Goal: Task Accomplishment & Management: Use online tool/utility

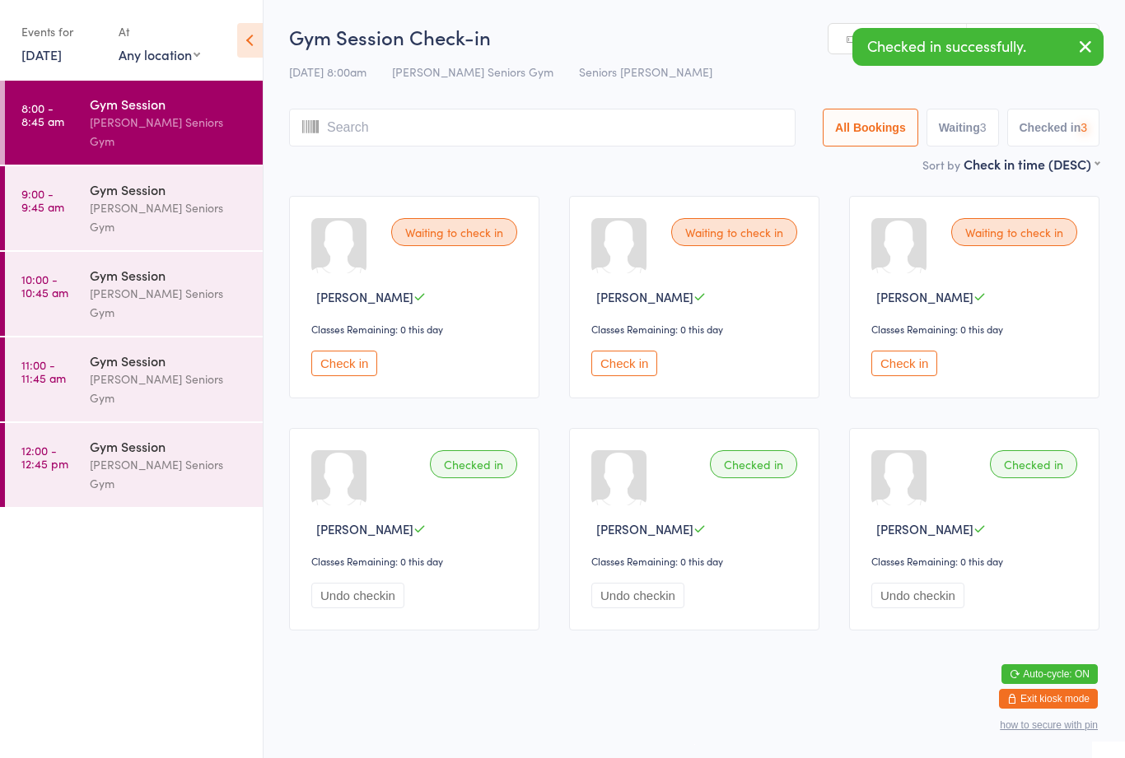
click at [356, 368] on button "Check in" at bounding box center [344, 364] width 66 height 26
click at [647, 371] on button "Check in" at bounding box center [624, 364] width 66 height 26
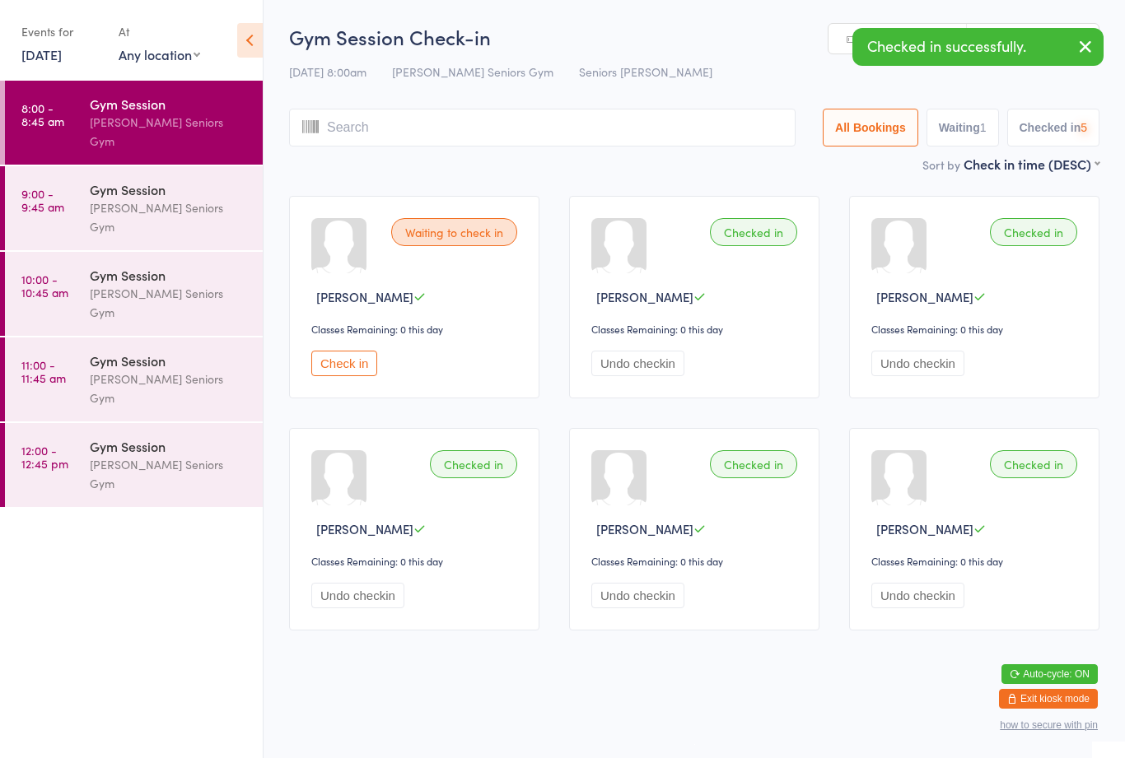
click at [423, 121] on input "search" at bounding box center [542, 128] width 506 height 38
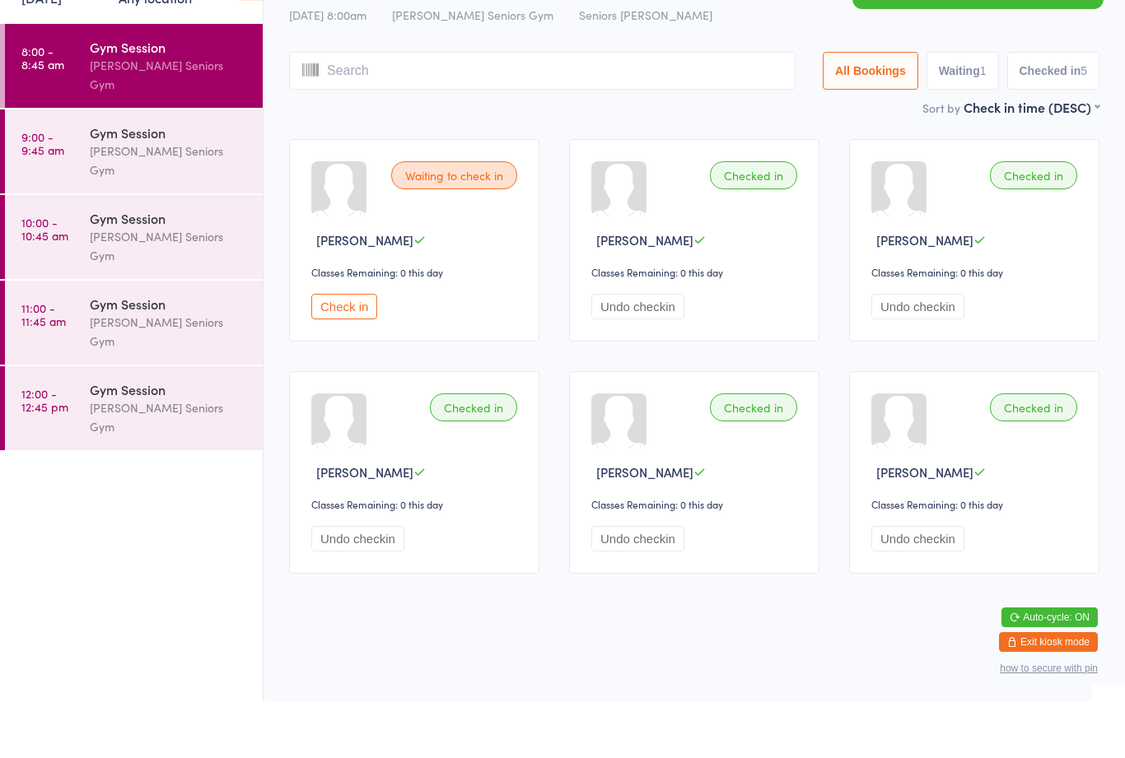
scroll to position [12, 0]
click at [331, 329] on div "Waiting to check in [PERSON_NAME] Classes Remaining: 0 this day Check in" at bounding box center [414, 297] width 250 height 203
click at [331, 351] on button "Check in" at bounding box center [344, 364] width 66 height 26
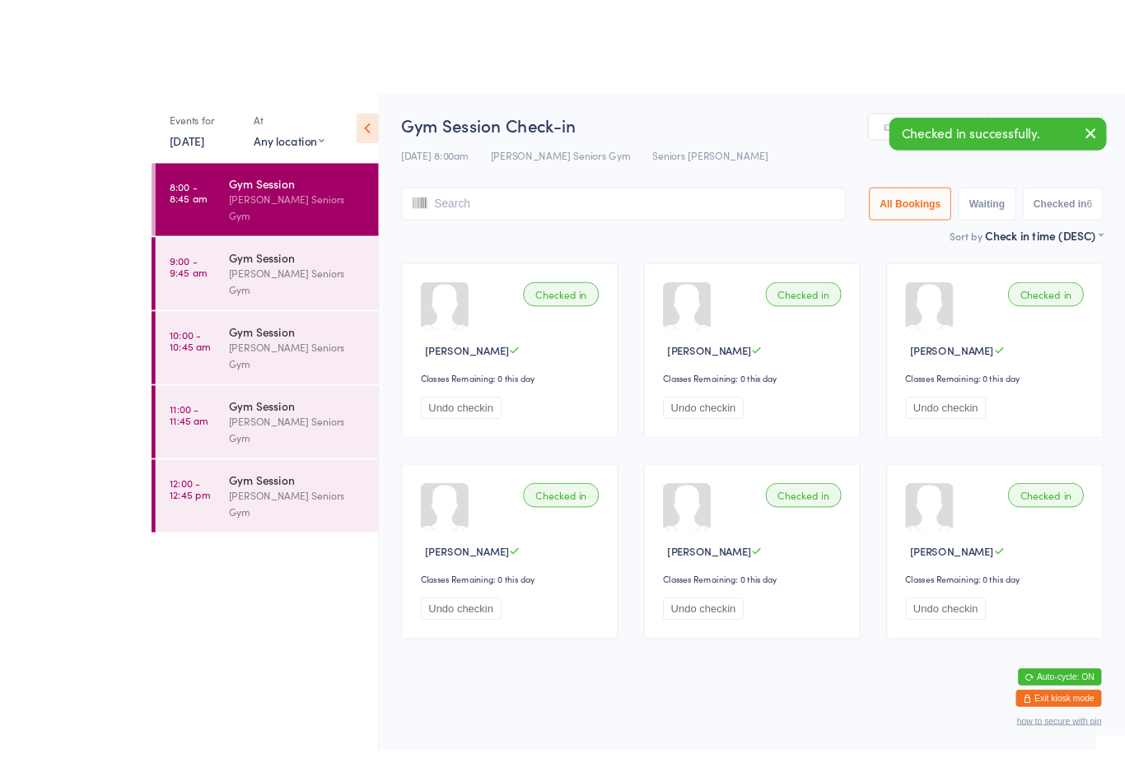
scroll to position [11, 0]
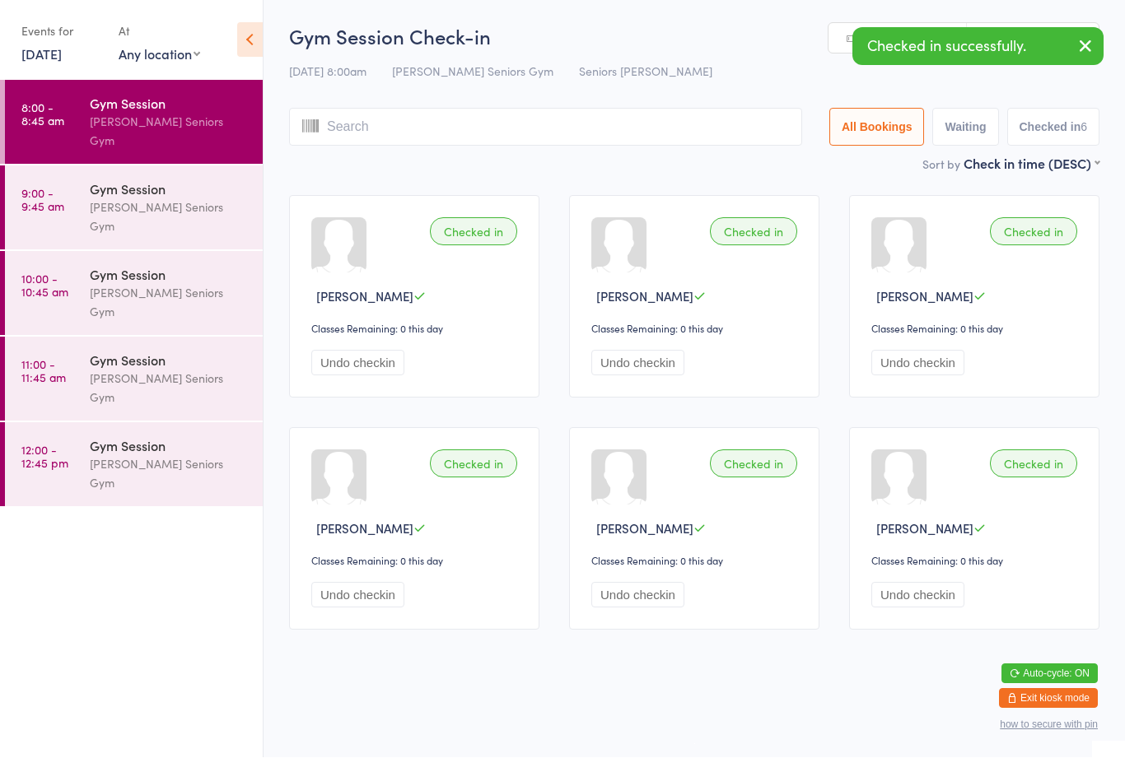
click at [459, 109] on input "search" at bounding box center [545, 128] width 513 height 38
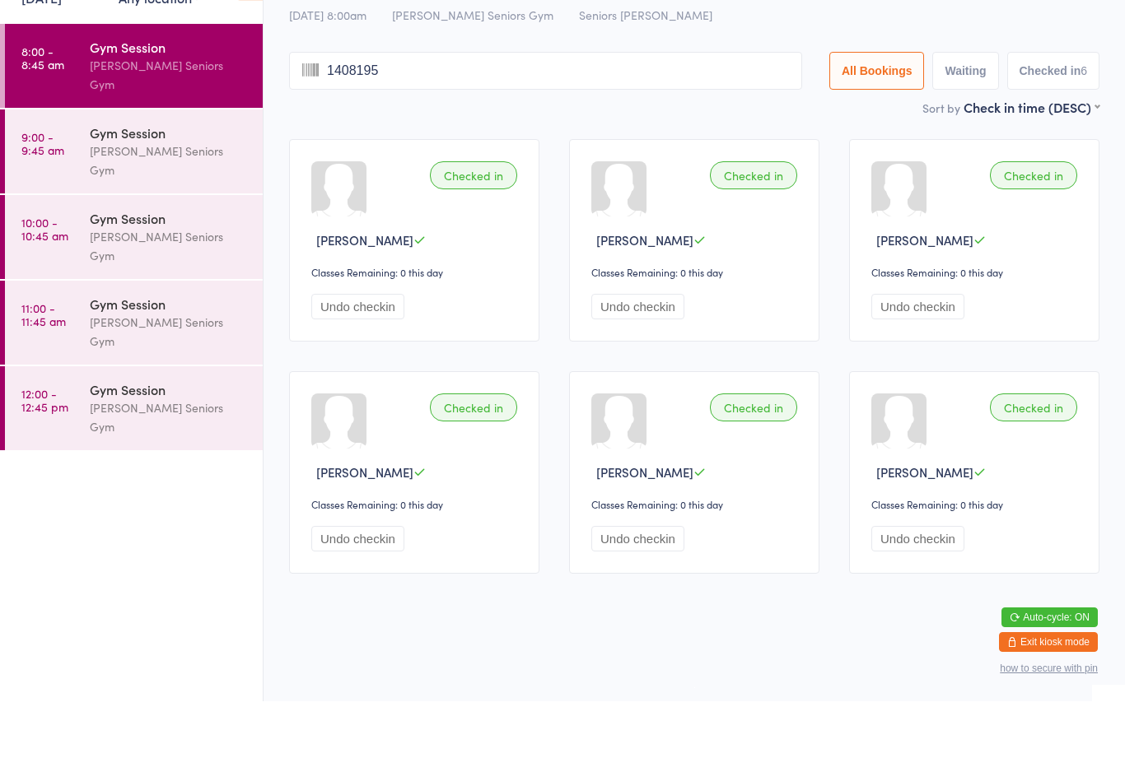
type input "14081950"
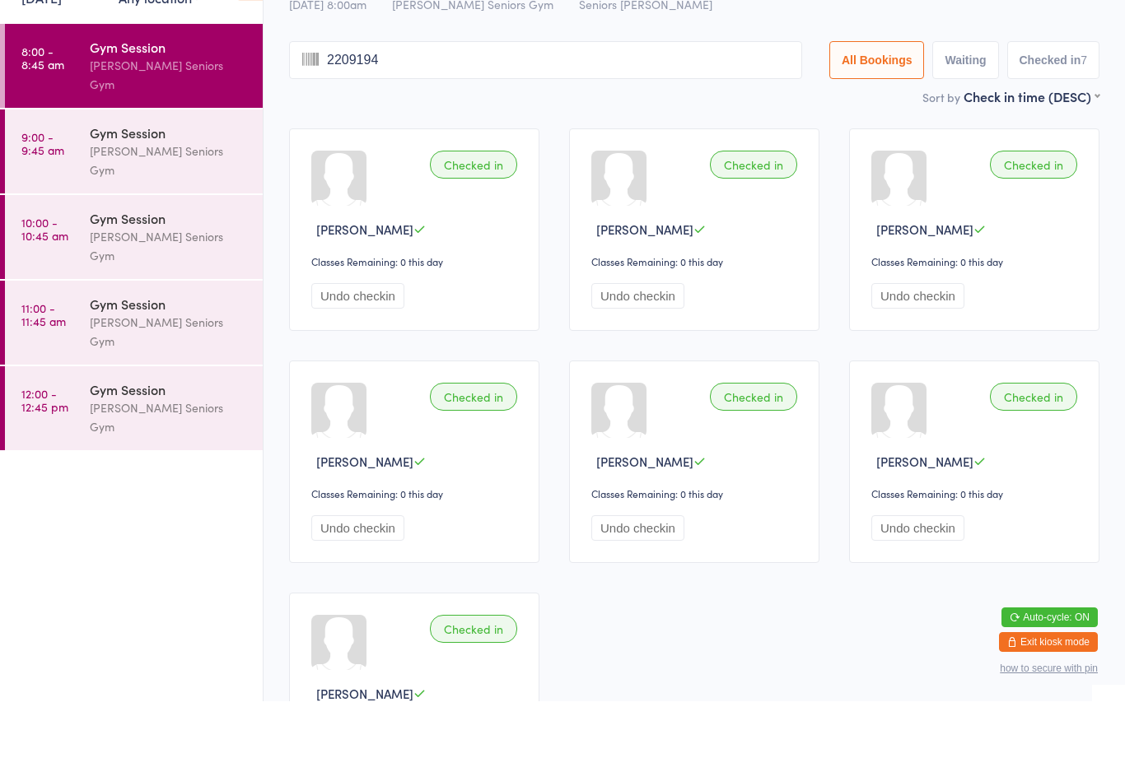
type input "22091944"
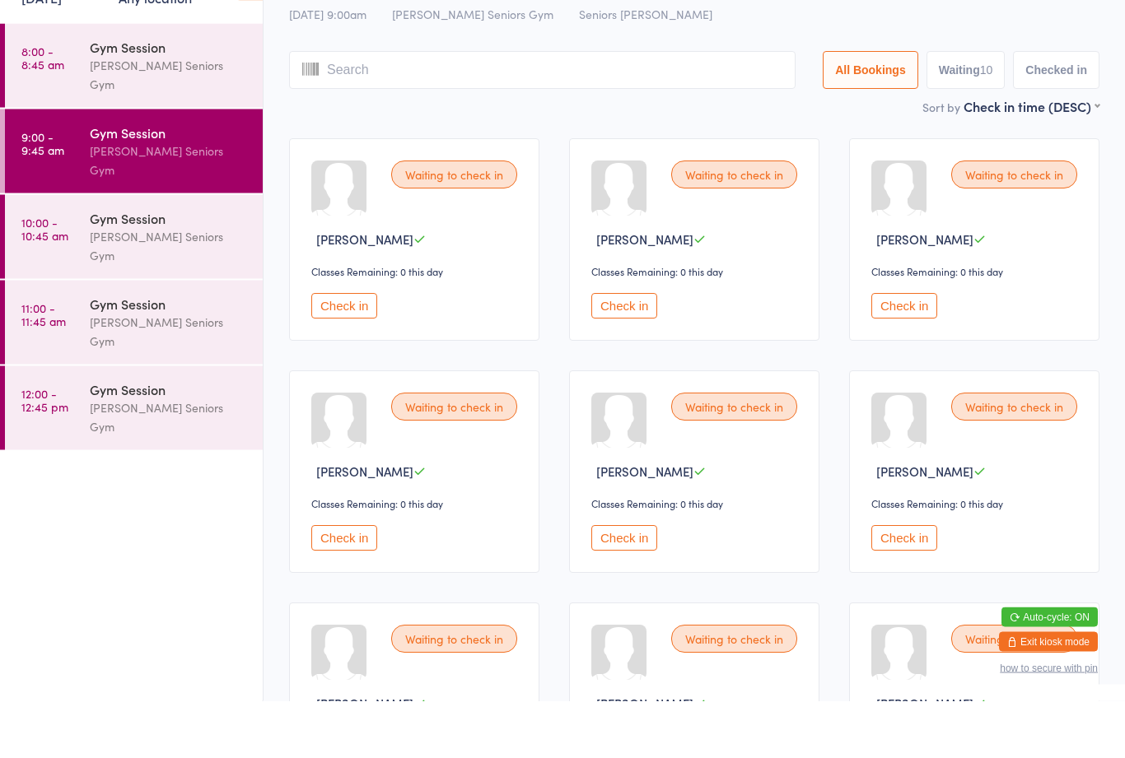
scroll to position [57, 0]
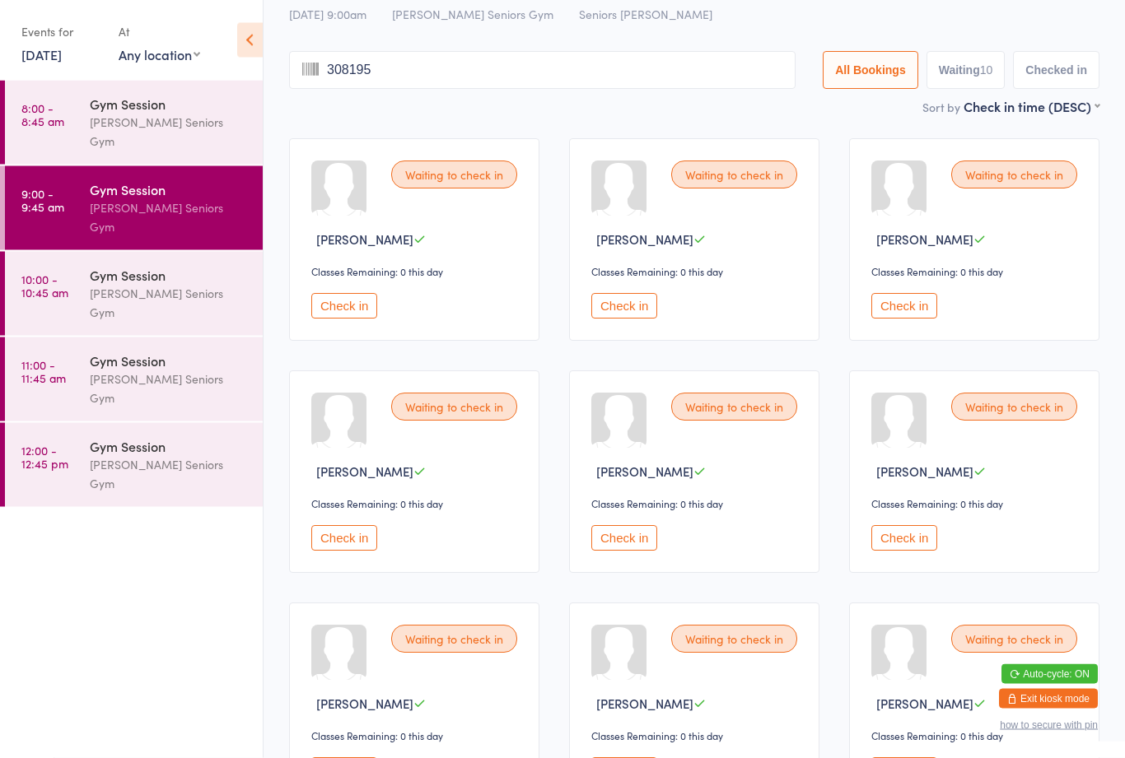
type input "3081952"
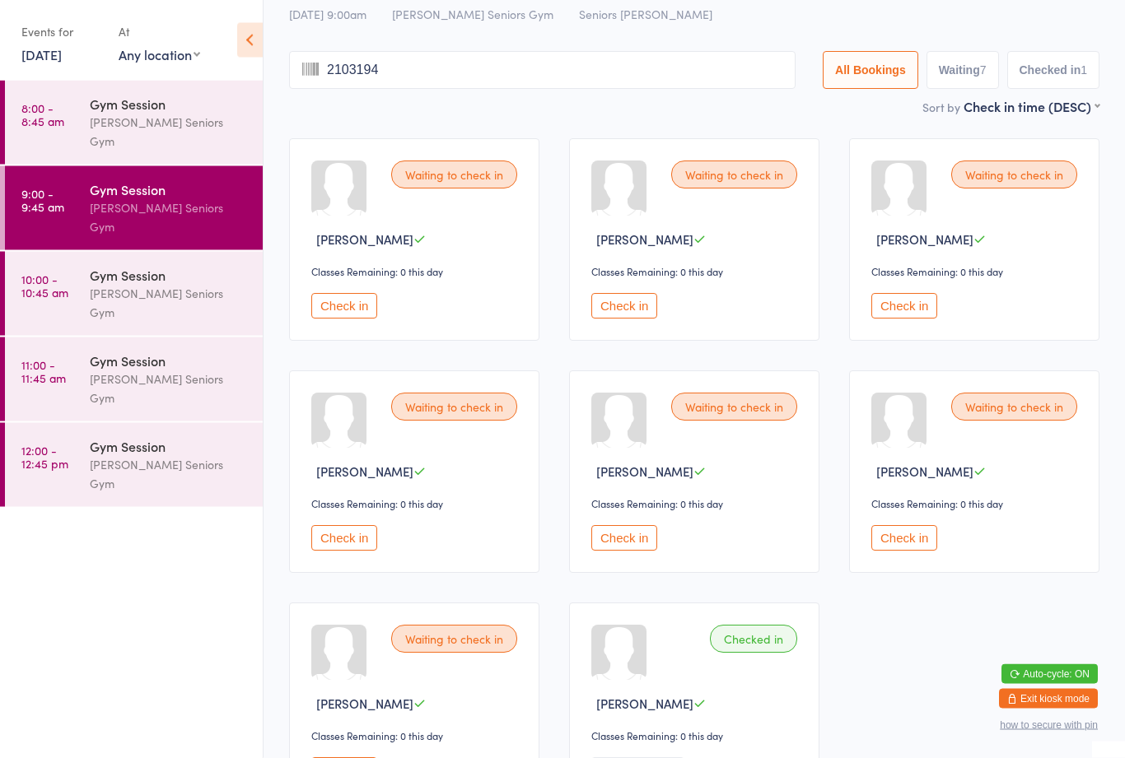
type input "21031946"
type input "3121946"
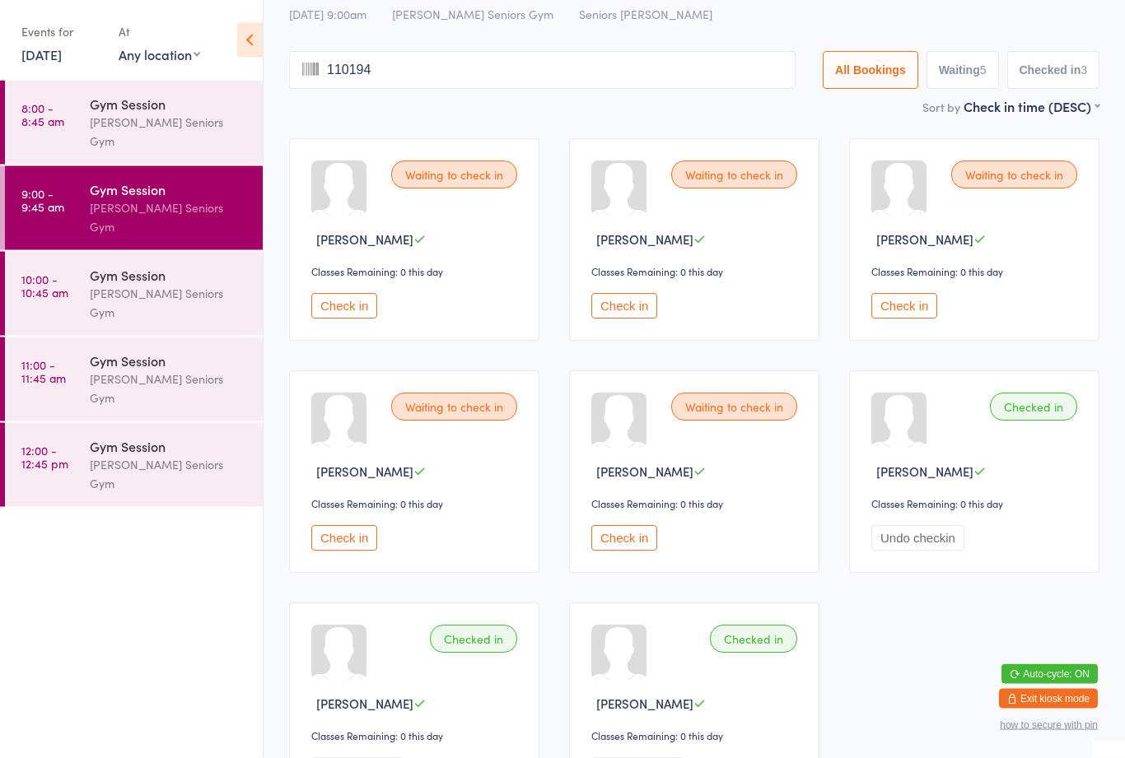
type input "1101943"
type input "26011943"
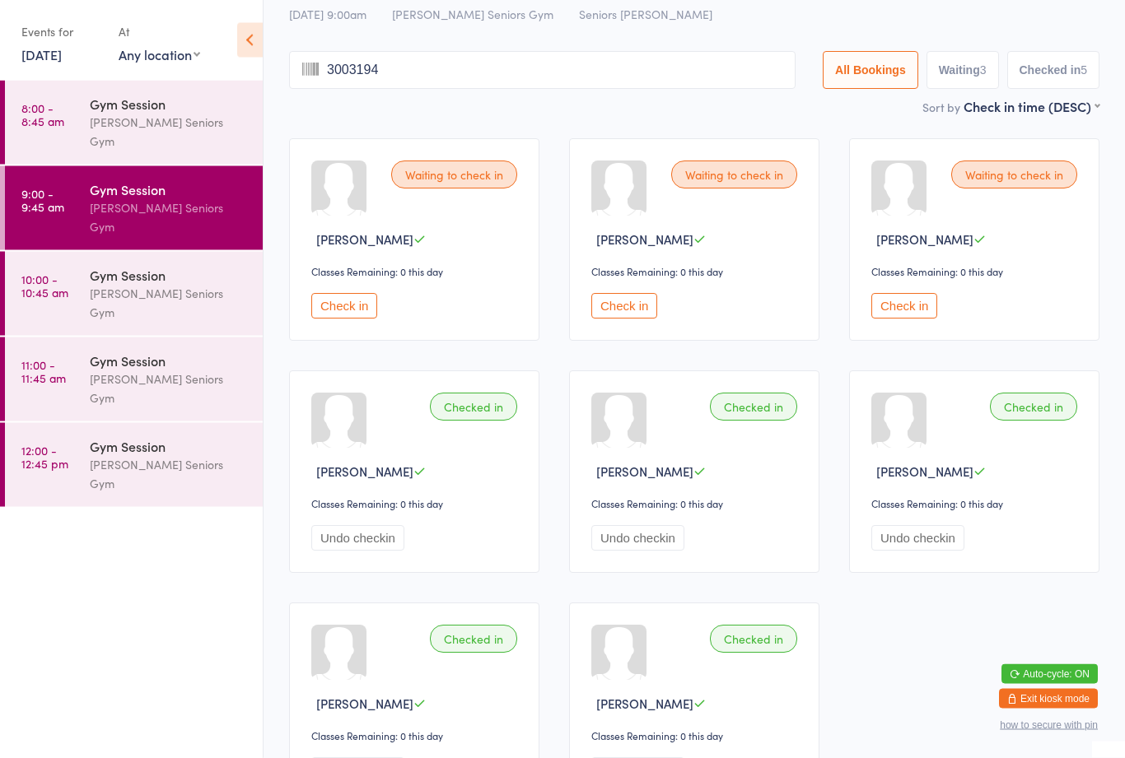
type input "30031946"
